Goal: Task Accomplishment & Management: Manage account settings

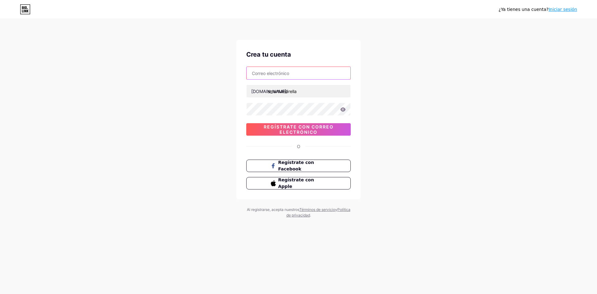
click at [308, 75] on input "text" at bounding box center [299, 73] width 104 height 12
type input "martinezchaparroharoldsaid@fgmail.com"
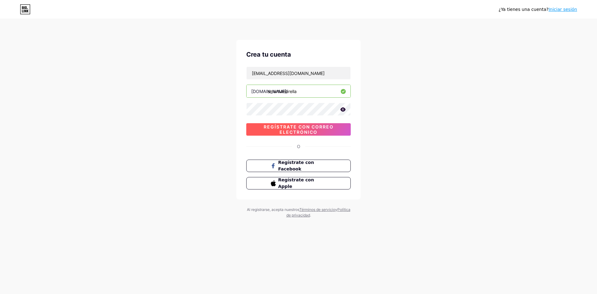
click at [313, 129] on font "Regístrate con correo electrónico" at bounding box center [299, 129] width 70 height 11
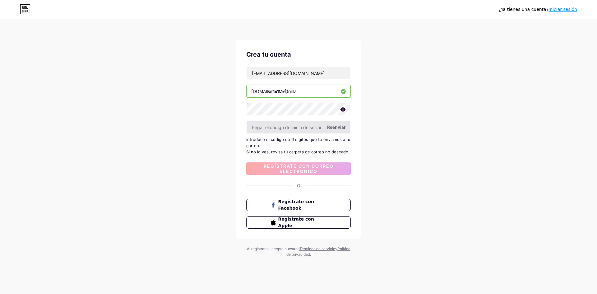
click at [332, 131] on input "text" at bounding box center [299, 127] width 104 height 12
click at [343, 126] on font "Reenviar" at bounding box center [336, 126] width 19 height 5
click at [24, 12] on icon at bounding box center [25, 9] width 11 height 10
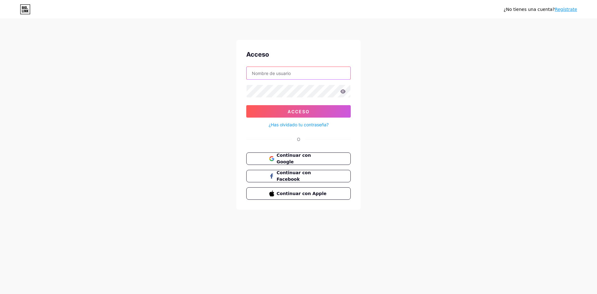
click at [301, 74] on input "text" at bounding box center [299, 73] width 104 height 12
type input "martinezchaparroharoldsaid@fgmail.com"
click at [246, 105] on button "Acceso" at bounding box center [298, 111] width 105 height 12
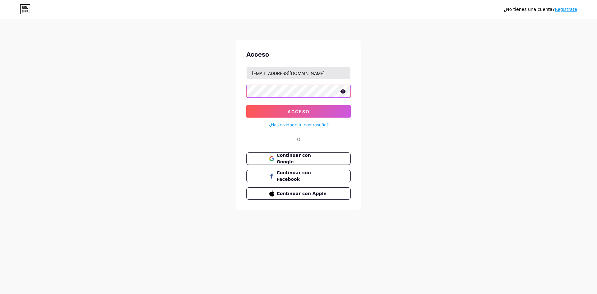
click at [246, 105] on button "Acceso" at bounding box center [298, 111] width 105 height 12
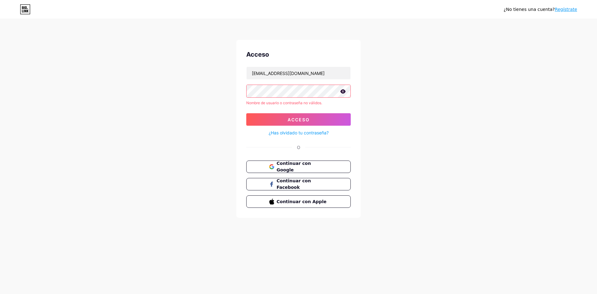
click at [313, 132] on font "¿Has olvidado tu contraseña?" at bounding box center [299, 132] width 60 height 5
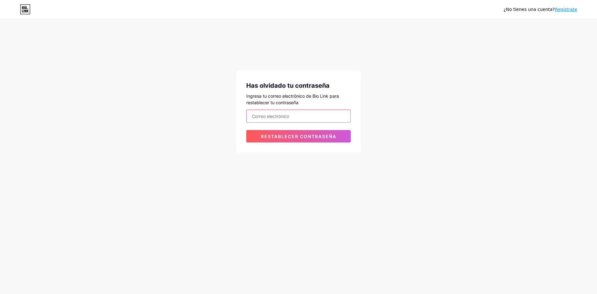
click at [323, 119] on input "email" at bounding box center [299, 116] width 104 height 12
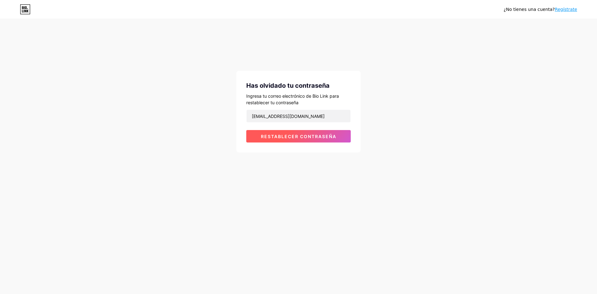
click at [319, 136] on font "Restablecer contraseña" at bounding box center [299, 136] width 76 height 5
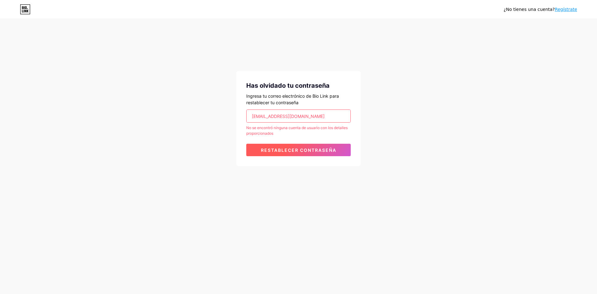
click at [316, 147] on font "Restablecer contraseña" at bounding box center [299, 149] width 76 height 5
click at [313, 116] on input "martinezchaparroharoldsaid@fgmail.com" at bounding box center [299, 116] width 104 height 12
type input "martinezchaparroharoldsaid@gmail.com"
click at [336, 150] on font "Restablecer contraseña" at bounding box center [299, 149] width 76 height 5
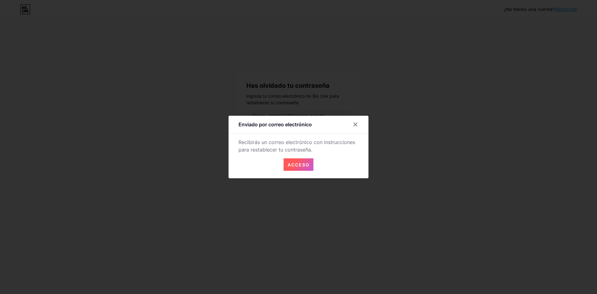
click at [300, 165] on font "Acceso" at bounding box center [299, 164] width 22 height 5
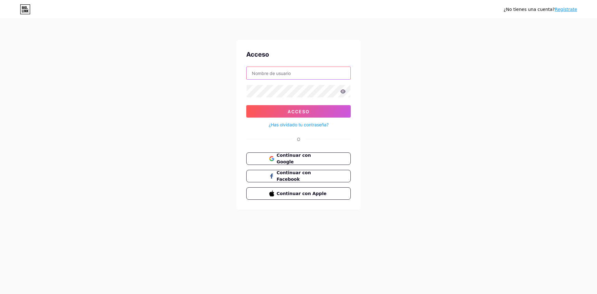
click at [294, 76] on input "text" at bounding box center [299, 73] width 104 height 12
type input "martinezchaparroharoldsaid@gmail.com"
click at [345, 92] on icon at bounding box center [343, 91] width 5 height 4
click at [246, 105] on button "Acceso" at bounding box center [298, 111] width 105 height 12
drag, startPoint x: 497, startPoint y: 118, endPoint x: 256, endPoint y: 143, distance: 242.4
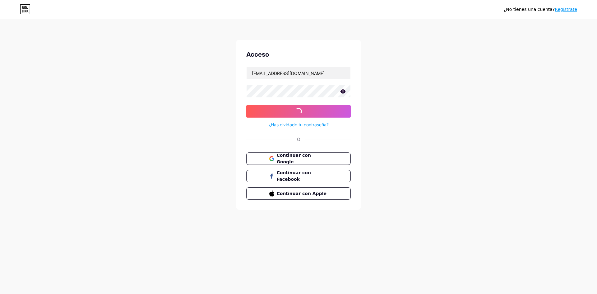
click at [484, 119] on div "¿No tienes una cuenta? Regístrate Acceso martinezchaparroharoldsaid@gmail.com A…" at bounding box center [298, 115] width 597 height 230
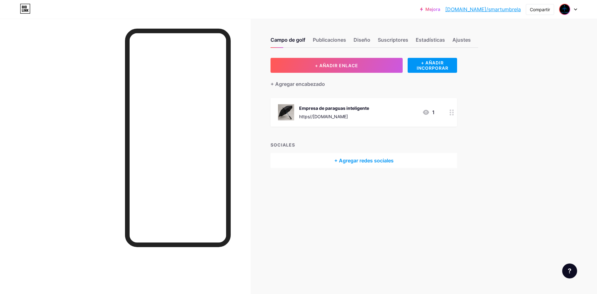
click at [563, 12] on img at bounding box center [565, 9] width 10 height 10
click at [510, 41] on img at bounding box center [510, 40] width 10 height 10
click at [573, 9] on div at bounding box center [568, 9] width 18 height 11
click at [549, 44] on font "[DOMAIN_NAME]/smartumbrela" at bounding box center [547, 43] width 58 height 5
click at [368, 105] on font "Empresa de paraguas inteligente" at bounding box center [334, 107] width 70 height 5
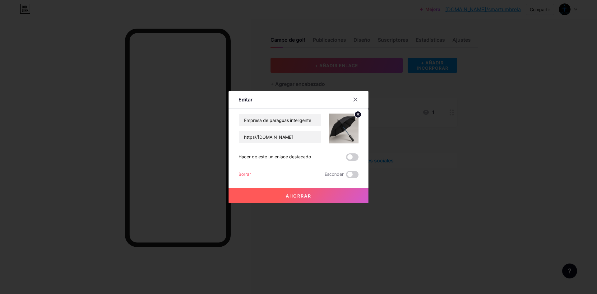
drag, startPoint x: 355, startPoint y: 99, endPoint x: 375, endPoint y: 100, distance: 20.6
click at [355, 99] on icon at bounding box center [355, 99] width 5 height 5
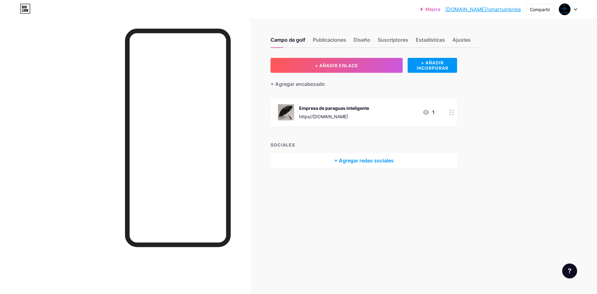
click at [431, 111] on div "1" at bounding box center [429, 112] width 12 height 7
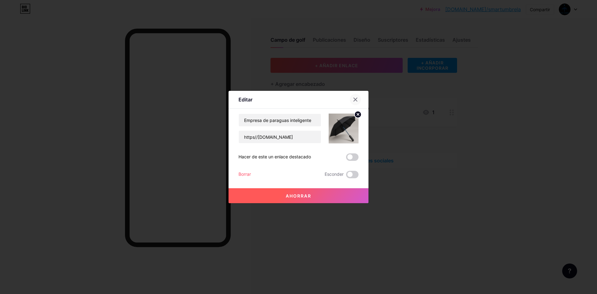
click at [358, 95] on div at bounding box center [355, 99] width 11 height 11
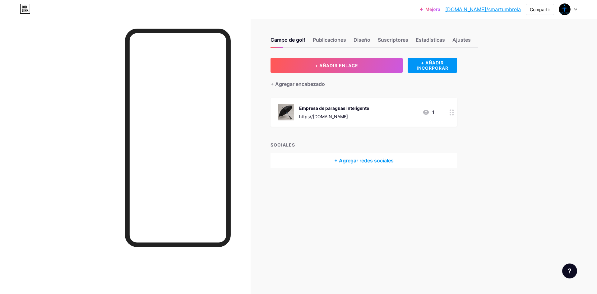
click at [384, 107] on div "Empresa de paraguas inteligente https//UmbreSmart.com 1" at bounding box center [356, 112] width 157 height 16
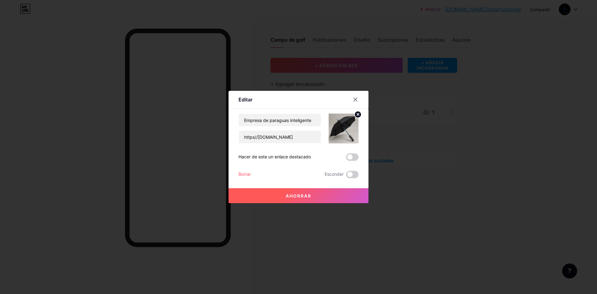
click at [357, 114] on circle at bounding box center [358, 114] width 7 height 7
click at [347, 131] on div "Imagen" at bounding box center [344, 128] width 12 height 19
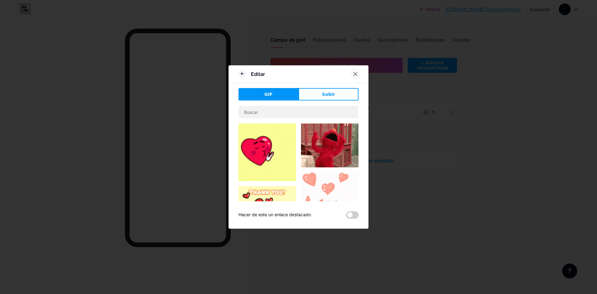
click at [358, 76] on icon at bounding box center [355, 74] width 5 height 5
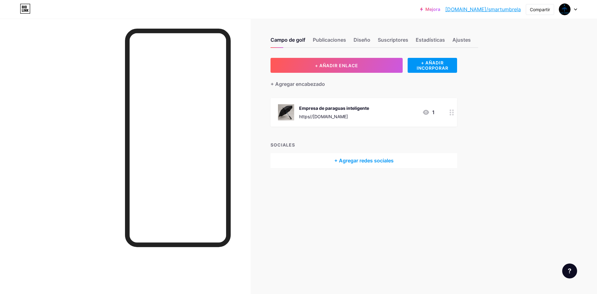
click at [368, 107] on font "Empresa de paraguas inteligente" at bounding box center [334, 107] width 70 height 5
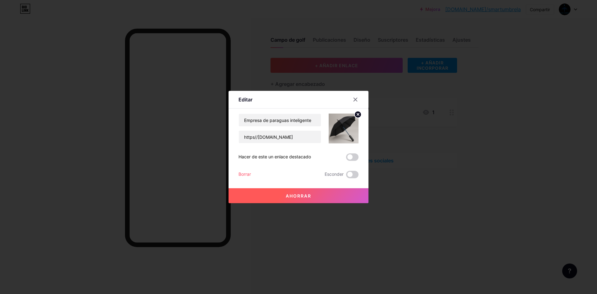
click at [360, 114] on circle at bounding box center [358, 114] width 7 height 7
drag, startPoint x: 348, startPoint y: 126, endPoint x: 337, endPoint y: 129, distance: 12.2
drag, startPoint x: 337, startPoint y: 129, endPoint x: 349, endPoint y: 119, distance: 16.1
click at [344, 131] on div "Imagen" at bounding box center [344, 128] width 12 height 19
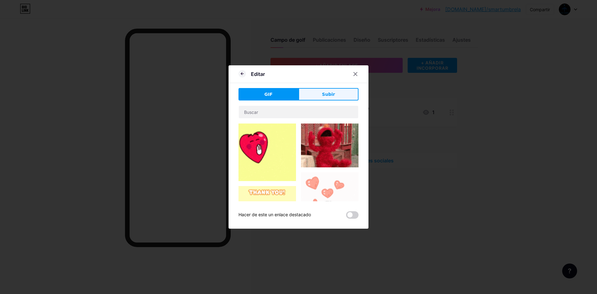
click at [325, 99] on button "Subir" at bounding box center [329, 94] width 60 height 12
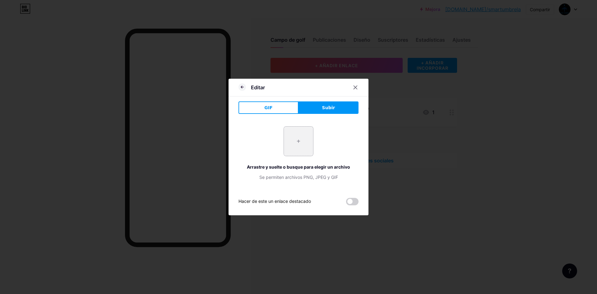
click at [302, 139] on input "file" at bounding box center [298, 141] width 29 height 29
type input "C:\fakepath\WhatsApp Image [DATE] 6.18.17 AM.jpeg"
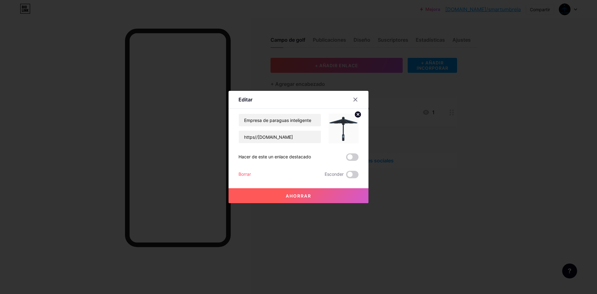
click at [316, 196] on button "Ahorrar" at bounding box center [299, 195] width 140 height 15
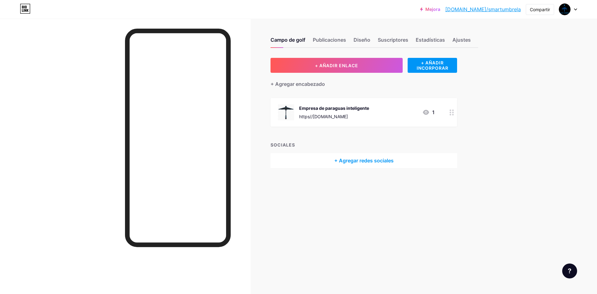
click at [573, 12] on div at bounding box center [568, 9] width 18 height 11
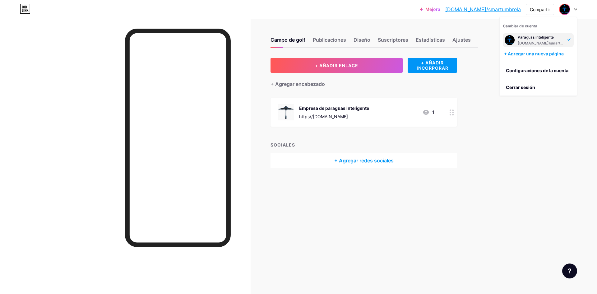
click at [509, 40] on img at bounding box center [510, 40] width 10 height 10
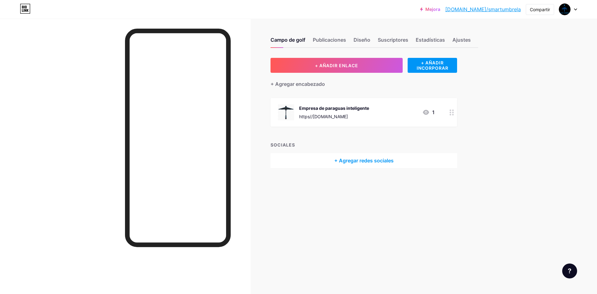
click at [574, 9] on div at bounding box center [568, 9] width 18 height 11
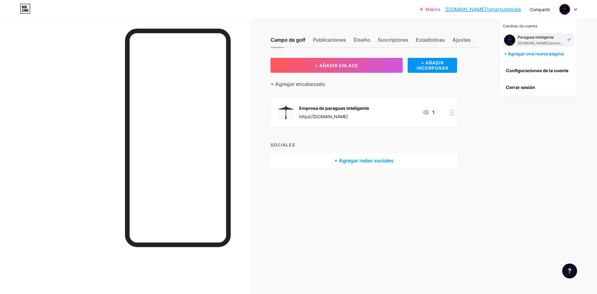
drag, startPoint x: 510, startPoint y: 40, endPoint x: 552, endPoint y: 149, distance: 116.9
click at [552, 149] on div "Mejora [DOMAIN_NAME]/smartu... [DOMAIN_NAME]/smartumbrela Compartir Cambiar de …" at bounding box center [298, 147] width 597 height 294
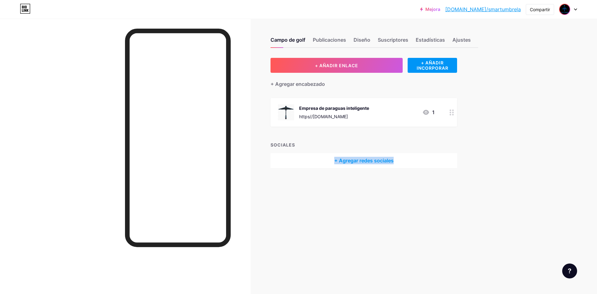
click at [564, 9] on img at bounding box center [565, 9] width 10 height 10
click at [347, 193] on div "Campo de golf Publicaciones Diseño Suscriptores Estadísticas Ajustes + AÑADIR E…" at bounding box center [252, 109] width 505 height 180
drag, startPoint x: 230, startPoint y: 86, endPoint x: 461, endPoint y: 42, distance: 235.0
click at [461, 44] on div "Campo de golf Publicaciones Diseño Suscriptores Estadísticas Ajustes" at bounding box center [375, 37] width 208 height 22
click at [461, 42] on font "Ajustes" at bounding box center [462, 40] width 18 height 6
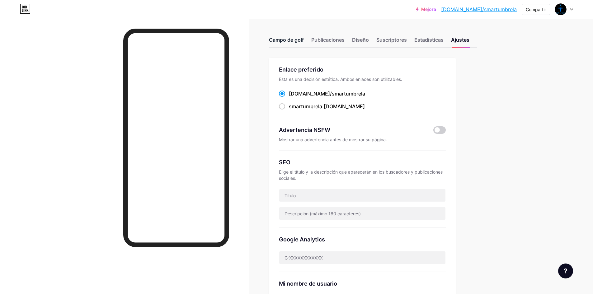
click at [283, 40] on font "Campo de golf" at bounding box center [286, 40] width 35 height 6
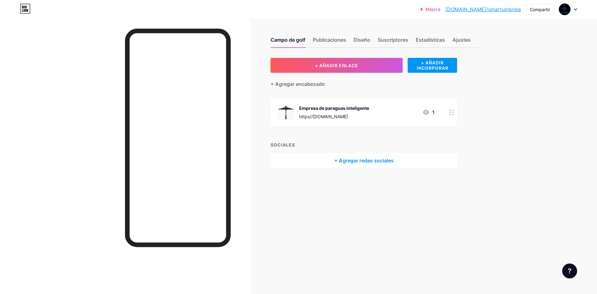
click at [330, 35] on div "Campo de golf Publicaciones Diseño Suscriptores Estadísticas Ajustes" at bounding box center [375, 37] width 208 height 22
click at [341, 43] on div "Publicaciones" at bounding box center [329, 41] width 33 height 11
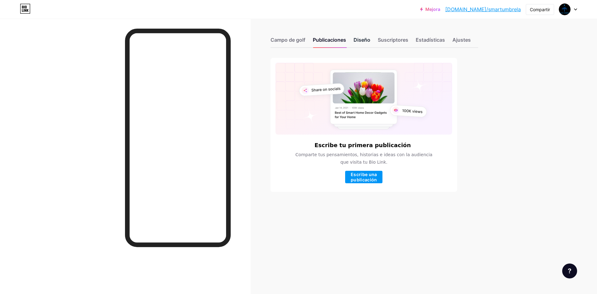
click at [364, 44] on div "Diseño" at bounding box center [362, 41] width 17 height 11
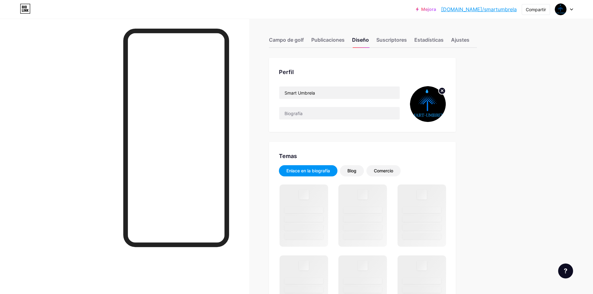
click at [431, 104] on img at bounding box center [428, 104] width 36 height 36
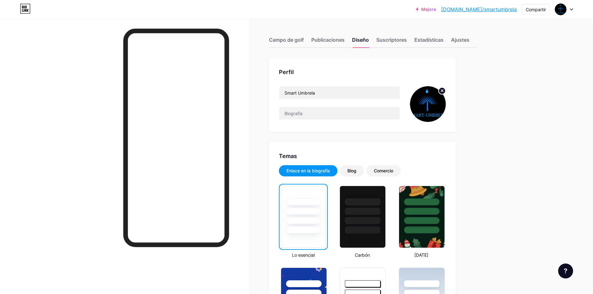
click at [430, 104] on img at bounding box center [428, 104] width 36 height 36
click at [443, 91] on icon at bounding box center [442, 91] width 2 height 2
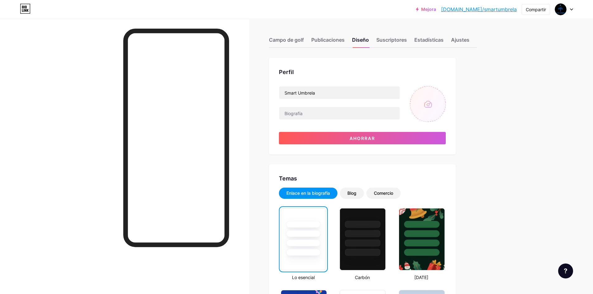
click at [427, 106] on input "file" at bounding box center [428, 104] width 36 height 36
type input "C:\fakepath\WhatsApp Image [DATE] 6.18.17 AM.jpeg"
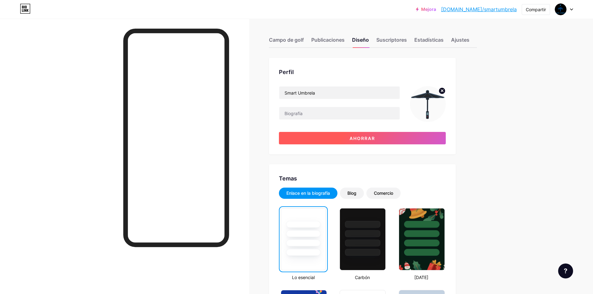
click at [389, 140] on button "Ahorrar" at bounding box center [362, 138] width 167 height 12
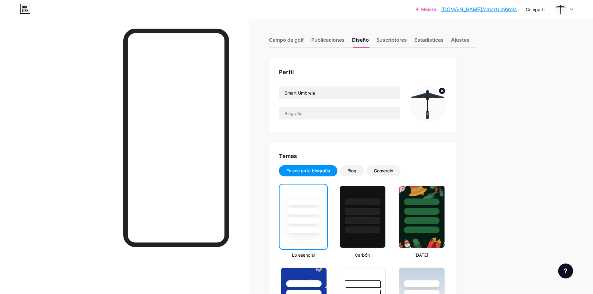
click at [64, 174] on div at bounding box center [124, 166] width 249 height 294
click at [385, 44] on div "Suscriptores" at bounding box center [391, 41] width 30 height 11
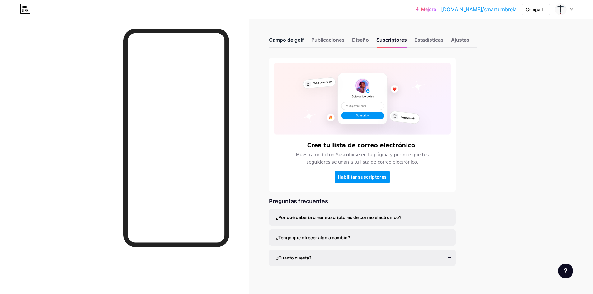
click at [291, 40] on font "Campo de golf" at bounding box center [286, 40] width 35 height 6
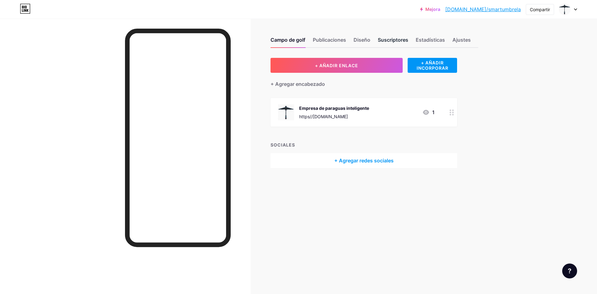
drag, startPoint x: 403, startPoint y: 36, endPoint x: 379, endPoint y: 38, distance: 24.7
click at [395, 38] on div "Campo de golf Publicaciones Diseño Suscriptores Estadísticas Ajustes" at bounding box center [375, 37] width 208 height 22
drag, startPoint x: 372, startPoint y: 38, endPoint x: 355, endPoint y: 38, distance: 16.5
click at [371, 38] on div "Campo de golf Publicaciones Diseño Suscriptores Estadísticas Ajustes" at bounding box center [375, 37] width 208 height 22
click at [365, 40] on font "Diseño" at bounding box center [362, 40] width 17 height 6
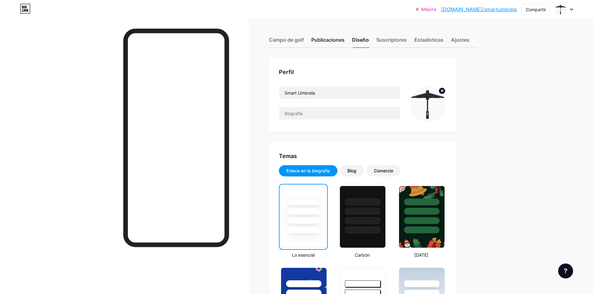
click at [344, 37] on font "Publicaciones" at bounding box center [327, 40] width 33 height 6
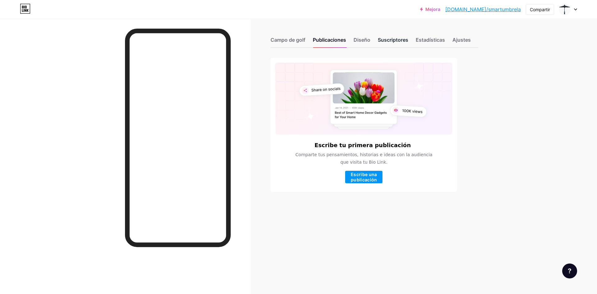
click at [402, 42] on font "Suscriptores" at bounding box center [393, 40] width 30 height 6
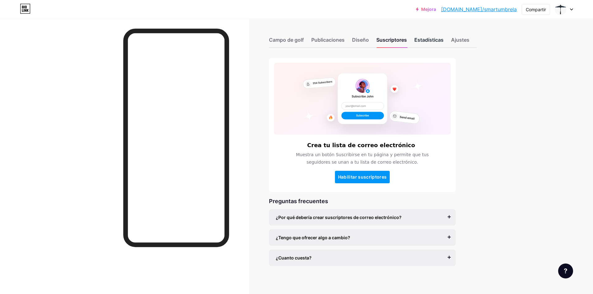
click at [437, 41] on font "Estadísticas" at bounding box center [428, 40] width 29 height 6
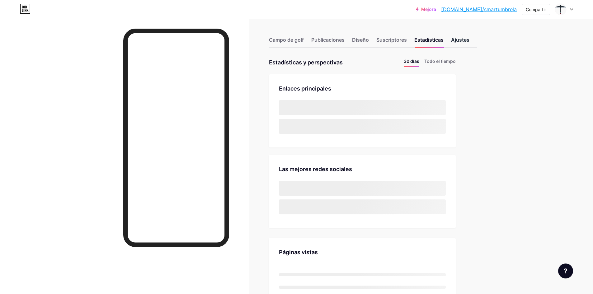
click at [455, 41] on font "Ajustes" at bounding box center [460, 40] width 18 height 6
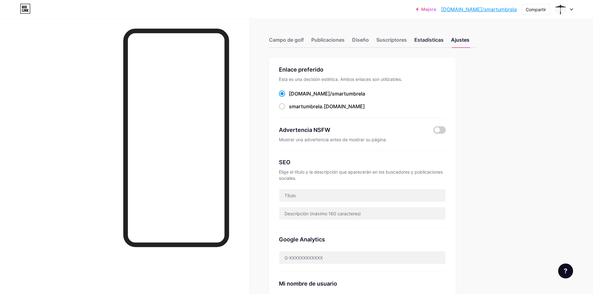
click at [434, 42] on font "Estadísticas" at bounding box center [428, 40] width 29 height 6
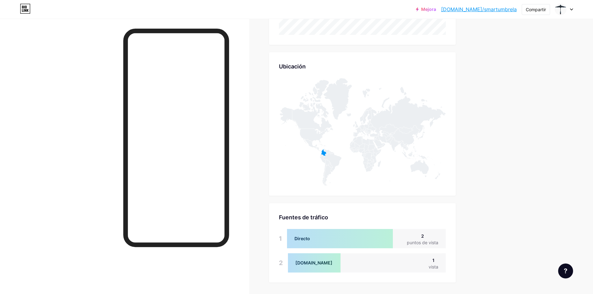
scroll to position [263, 0]
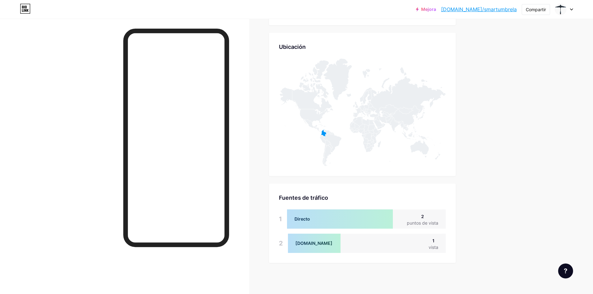
click at [570, 7] on div at bounding box center [564, 9] width 18 height 11
drag, startPoint x: 480, startPoint y: 43, endPoint x: 454, endPoint y: 53, distance: 27.9
click at [479, 43] on div "Campo de golf Publicaciones Diseño Suscriptores Estadísticas Ajustes Estadístic…" at bounding box center [251, 25] width 503 height 538
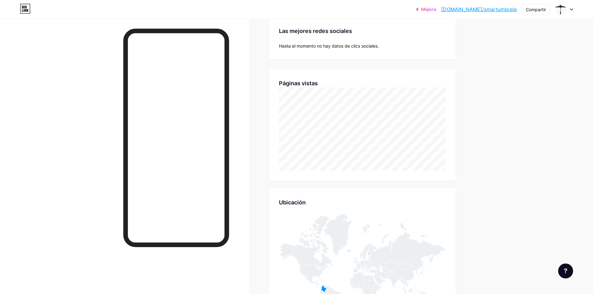
scroll to position [0, 0]
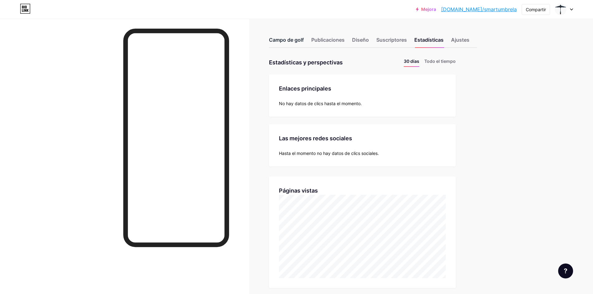
click at [300, 41] on font "Campo de golf" at bounding box center [286, 40] width 35 height 6
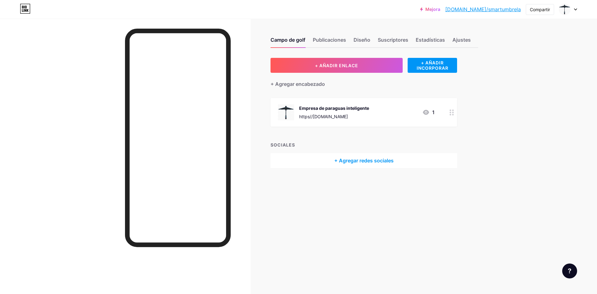
drag, startPoint x: 281, startPoint y: 45, endPoint x: 321, endPoint y: 208, distance: 167.6
click at [321, 208] on div "Campo de golf Publicaciones Diseño Suscriptores Estadísticas Ajustes + AÑADIR E…" at bounding box center [252, 147] width 505 height 294
click at [326, 113] on div "https//[DOMAIN_NAME]" at bounding box center [334, 116] width 70 height 7
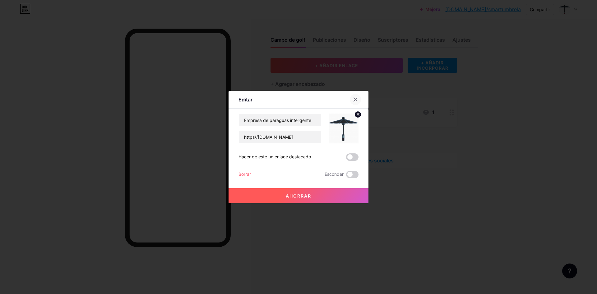
click at [352, 97] on div at bounding box center [355, 99] width 11 height 11
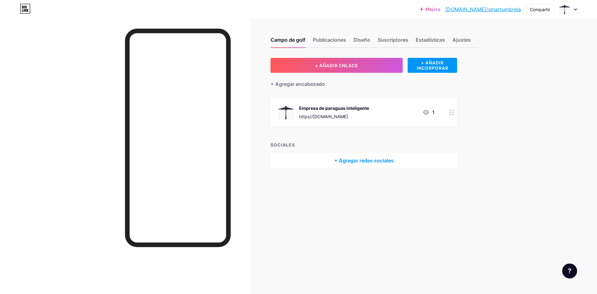
drag, startPoint x: 314, startPoint y: 35, endPoint x: 318, endPoint y: 36, distance: 3.8
click at [314, 35] on div "Campo de golf Publicaciones Diseño Suscriptores Estadísticas Ajustes" at bounding box center [375, 37] width 208 height 22
click at [319, 37] on font "Publicaciones" at bounding box center [329, 39] width 33 height 7
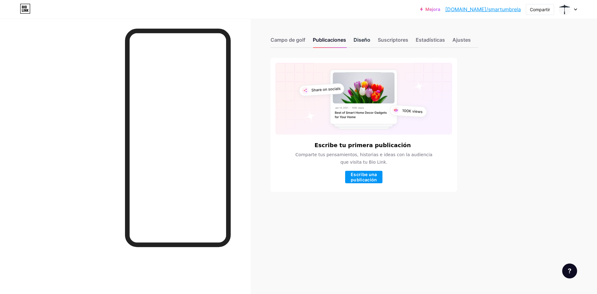
click at [362, 39] on font "Diseño" at bounding box center [362, 40] width 17 height 6
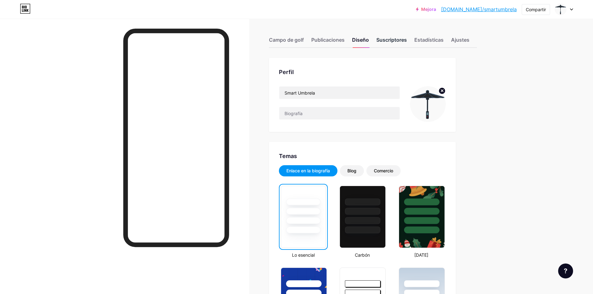
click at [397, 43] on font "Suscriptores" at bounding box center [391, 40] width 30 height 6
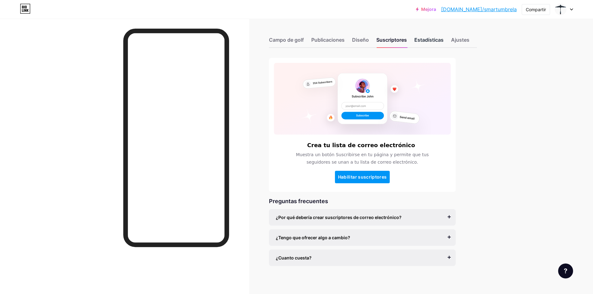
click at [421, 39] on font "Estadísticas" at bounding box center [428, 40] width 29 height 6
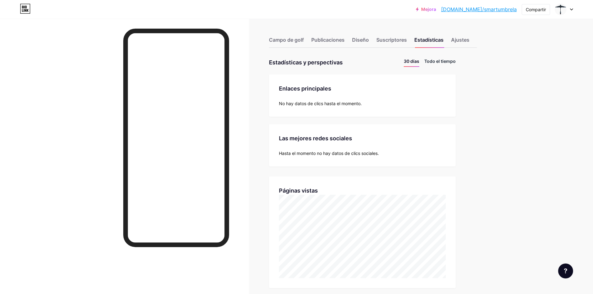
click at [447, 58] on li "Todo el tiempo" at bounding box center [439, 62] width 31 height 9
click at [457, 42] on font "Ajustes" at bounding box center [460, 40] width 18 height 6
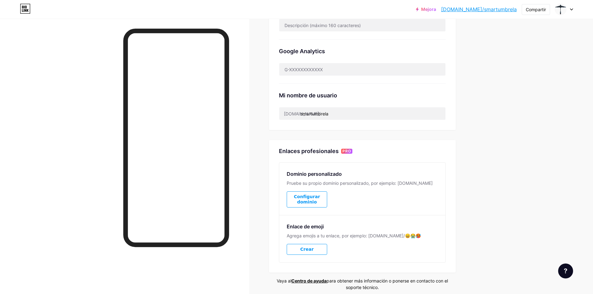
scroll to position [210, 0]
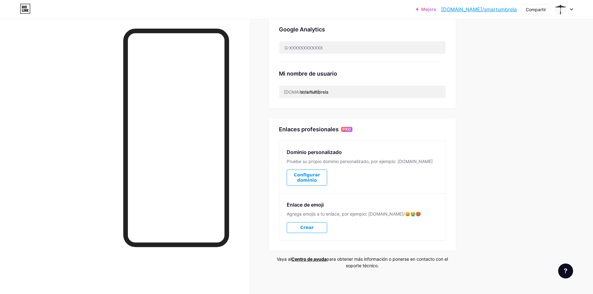
click at [489, 10] on font "[DOMAIN_NAME]/smartumbrela" at bounding box center [479, 9] width 76 height 6
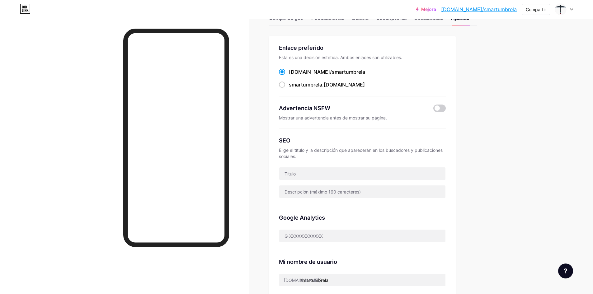
scroll to position [0, 0]
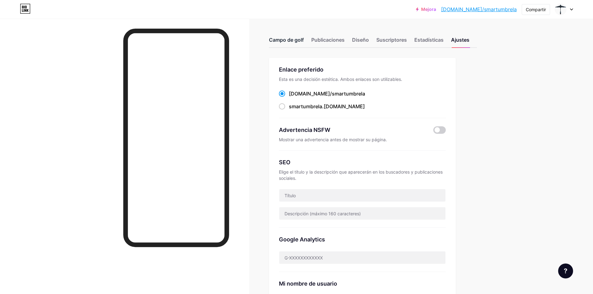
click at [292, 36] on div "Campo de golf Publicaciones Diseño Suscriptores Estadísticas Ajustes" at bounding box center [373, 37] width 208 height 22
click at [292, 40] on font "Campo de golf" at bounding box center [286, 40] width 35 height 6
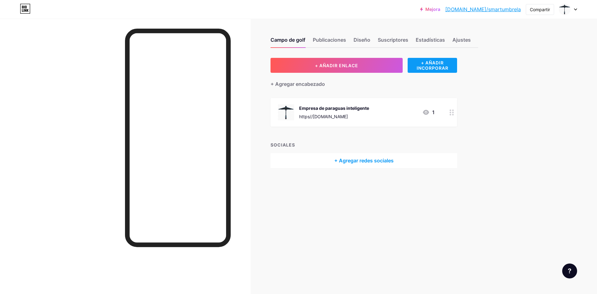
click at [426, 62] on font "+ AÑADIR INCORPORAR" at bounding box center [433, 65] width 32 height 11
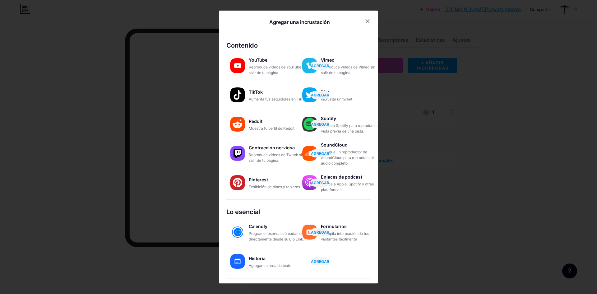
drag, startPoint x: 482, startPoint y: 92, endPoint x: 409, endPoint y: 38, distance: 90.1
click at [480, 91] on div at bounding box center [298, 147] width 597 height 294
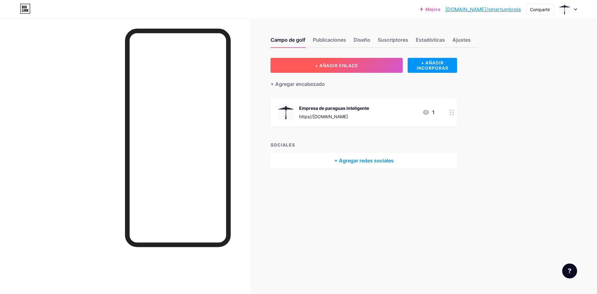
click at [387, 64] on button "+ AÑADIR ENLACE" at bounding box center [337, 65] width 132 height 15
click at [353, 108] on icon at bounding box center [355, 105] width 5 height 5
click at [306, 82] on font "+ Agregar encabezado" at bounding box center [298, 84] width 54 height 6
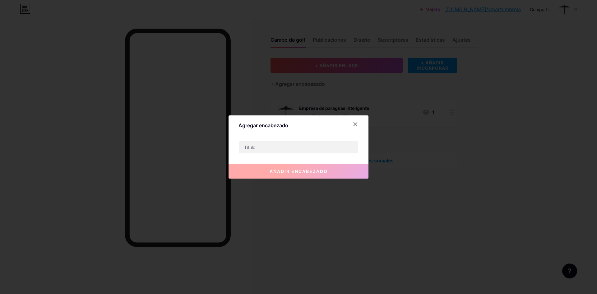
drag, startPoint x: 354, startPoint y: 126, endPoint x: 352, endPoint y: 79, distance: 46.4
click at [355, 125] on icon at bounding box center [355, 124] width 3 height 3
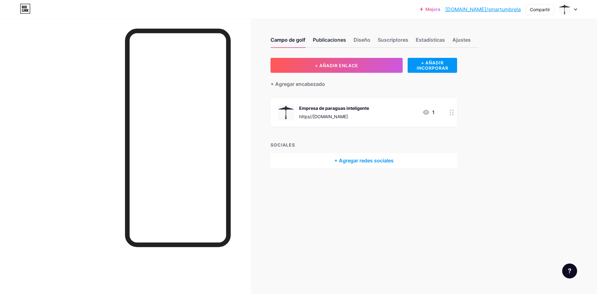
click at [343, 42] on font "Publicaciones" at bounding box center [329, 40] width 33 height 6
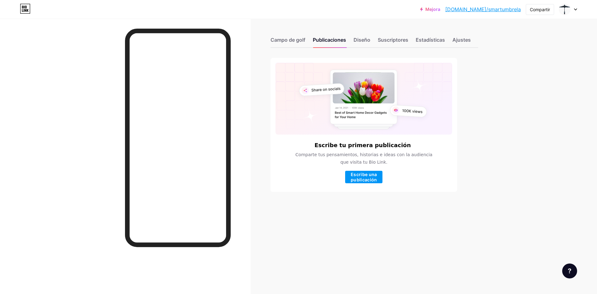
drag, startPoint x: 373, startPoint y: 40, endPoint x: 229, endPoint y: 74, distance: 148.0
click at [372, 40] on div "Campo de golf Publicaciones Diseño Suscriptores Estadísticas Ajustes" at bounding box center [375, 37] width 208 height 22
click at [367, 39] on font "Diseño" at bounding box center [362, 40] width 17 height 6
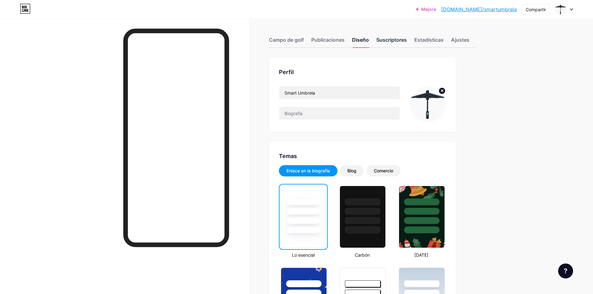
click at [406, 41] on font "Suscriptores" at bounding box center [391, 40] width 30 height 6
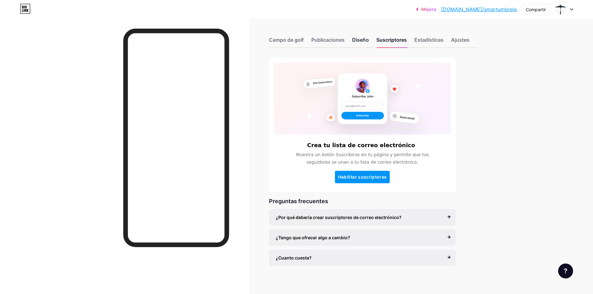
click at [359, 40] on font "Diseño" at bounding box center [360, 40] width 17 height 6
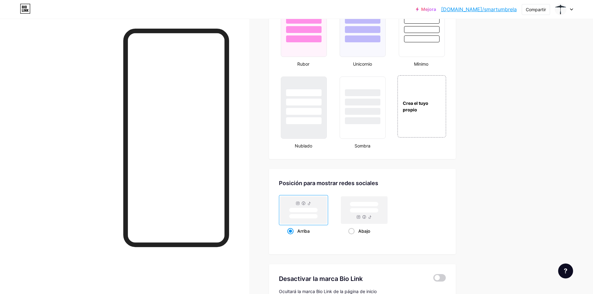
scroll to position [771, 0]
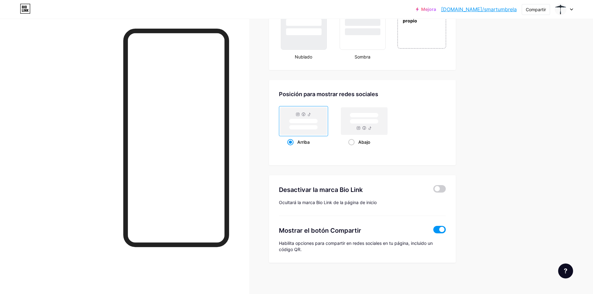
click at [390, 240] on div "Mostrar el botón Compartir Habilita opciones para compartir en redes sociales e…" at bounding box center [362, 234] width 167 height 37
drag, startPoint x: 377, startPoint y: 235, endPoint x: 458, endPoint y: 247, distance: 82.1
click at [381, 235] on div "Mostrar el botón Compartir Habilita opciones para compartir en redes sociales e…" at bounding box center [362, 234] width 167 height 37
click at [439, 228] on span at bounding box center [439, 229] width 12 height 7
click at [433, 231] on input "checkbox" at bounding box center [433, 231] width 0 height 0
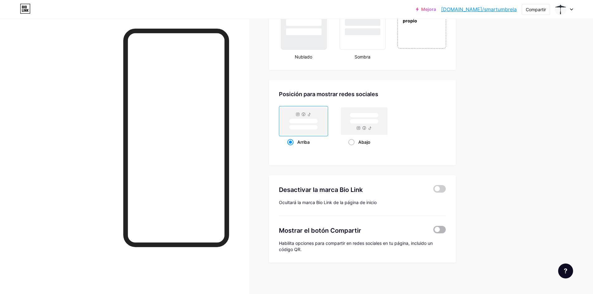
click at [439, 228] on span at bounding box center [439, 229] width 12 height 7
click at [433, 231] on input "checkbox" at bounding box center [433, 231] width 0 height 0
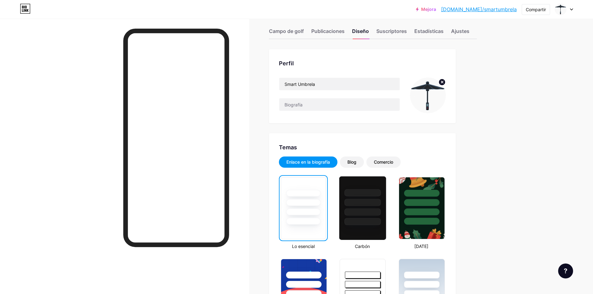
scroll to position [0, 0]
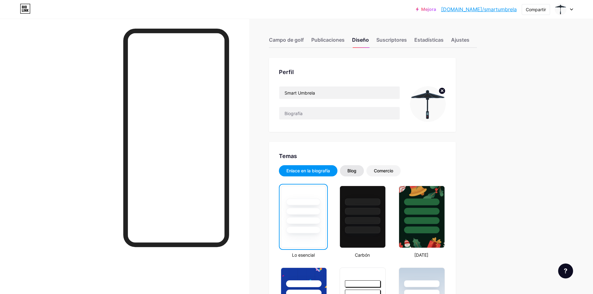
click at [360, 172] on div "Blog" at bounding box center [352, 170] width 24 height 11
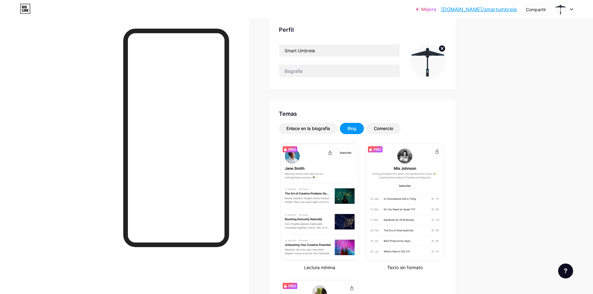
scroll to position [31, 0]
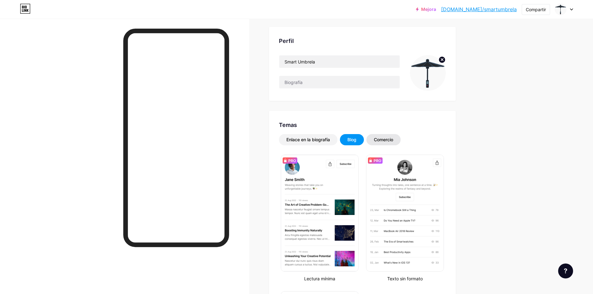
click at [389, 137] on font "Comercio" at bounding box center [383, 139] width 19 height 5
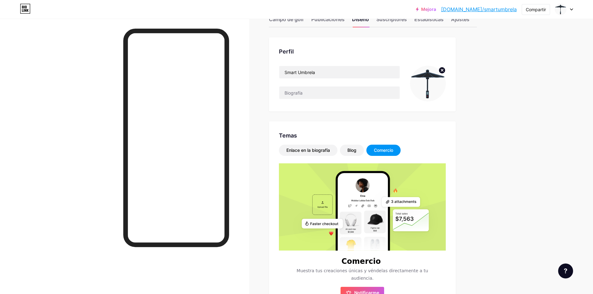
scroll to position [0, 0]
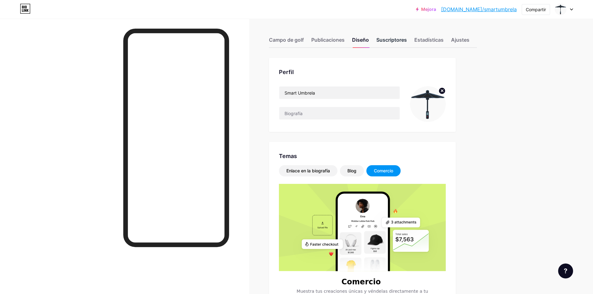
click at [392, 40] on font "Suscriptores" at bounding box center [391, 40] width 30 height 6
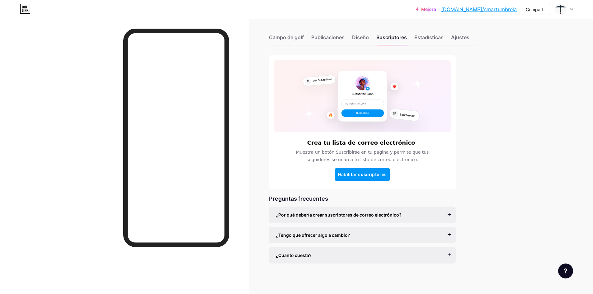
scroll to position [3, 0]
click at [300, 35] on font "Campo de golf" at bounding box center [286, 37] width 35 height 6
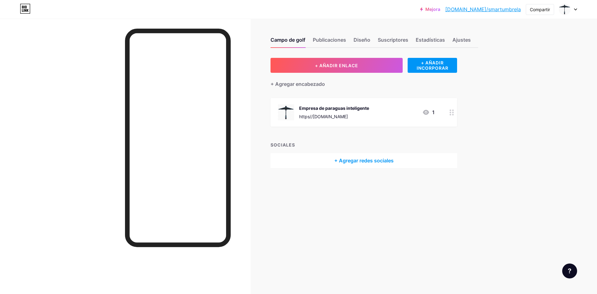
drag, startPoint x: 338, startPoint y: 43, endPoint x: 369, endPoint y: 51, distance: 32.8
click at [338, 42] on font "Publicaciones" at bounding box center [329, 40] width 33 height 6
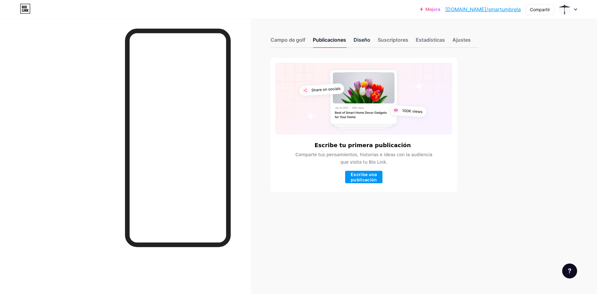
click at [363, 41] on font "Diseño" at bounding box center [362, 40] width 17 height 6
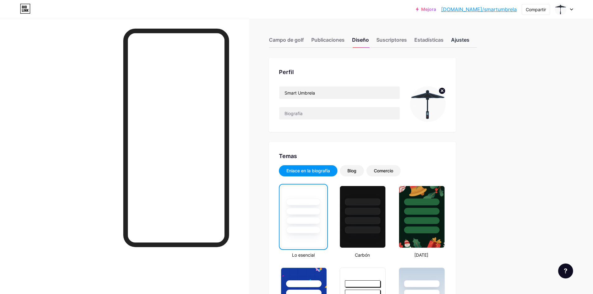
drag, startPoint x: 463, startPoint y: 37, endPoint x: 448, endPoint y: 56, distance: 23.8
click at [462, 36] on div "Ajustes" at bounding box center [460, 41] width 18 height 11
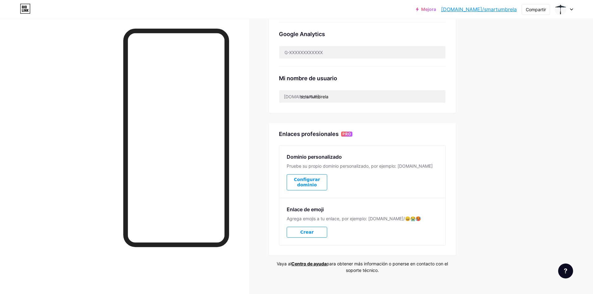
scroll to position [210, 0]
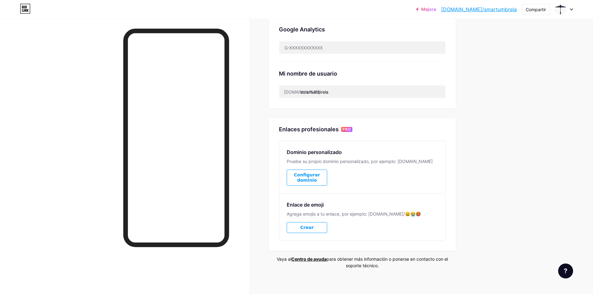
drag, startPoint x: 311, startPoint y: 222, endPoint x: 307, endPoint y: 222, distance: 4.2
click at [312, 225] on font "Crear" at bounding box center [306, 227] width 13 height 5
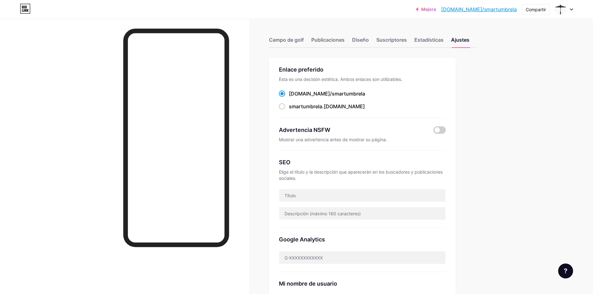
drag, startPoint x: 41, startPoint y: 169, endPoint x: 45, endPoint y: 168, distance: 3.8
click at [45, 168] on div at bounding box center [124, 166] width 249 height 294
